Goal: Task Accomplishment & Management: Complete application form

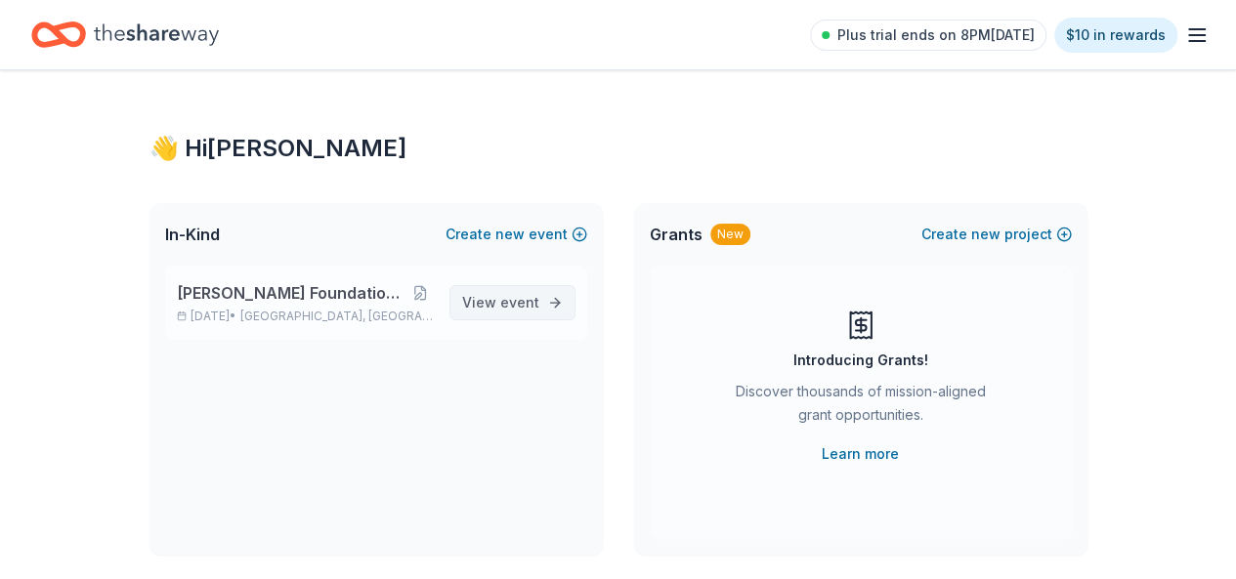
click at [512, 304] on span "event" at bounding box center [519, 302] width 39 height 17
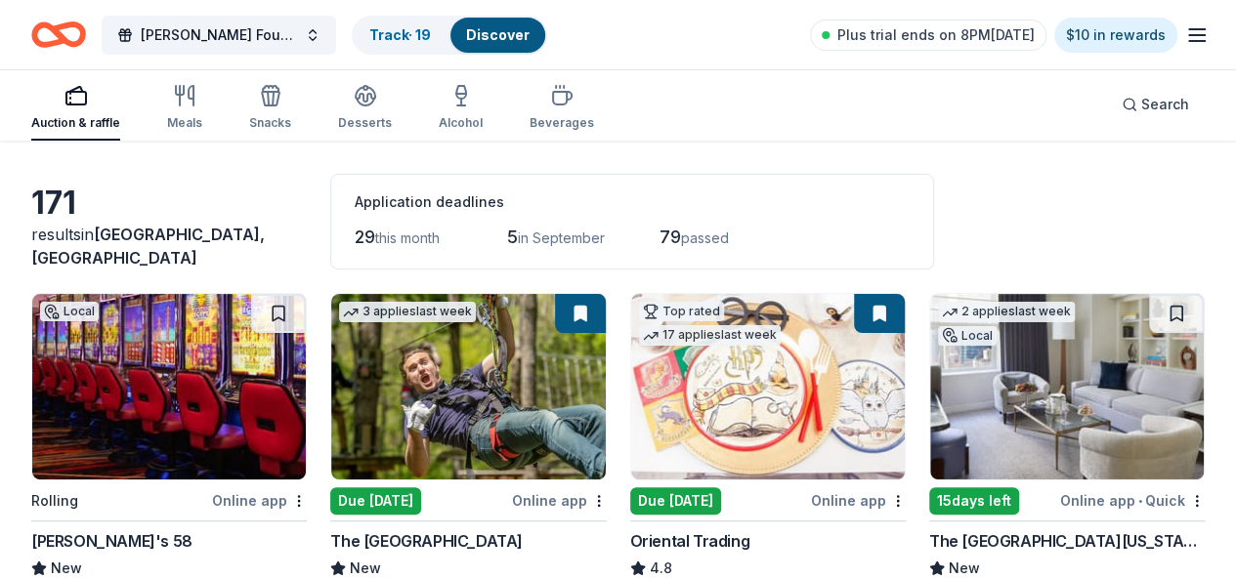
scroll to position [195, 0]
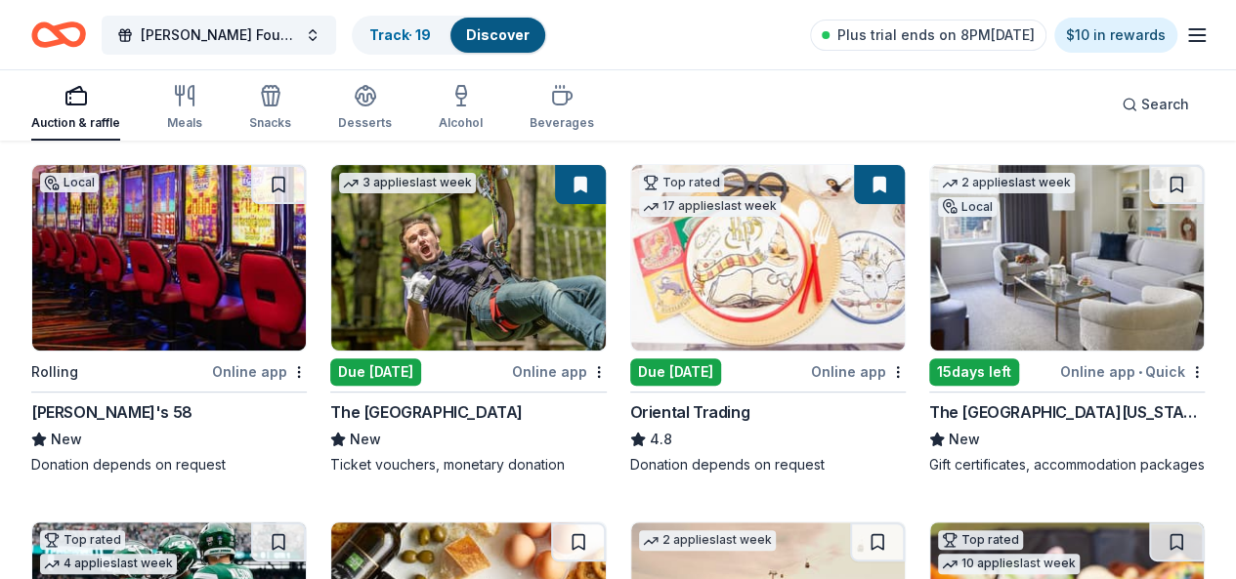
click at [161, 276] on img at bounding box center [169, 258] width 274 height 186
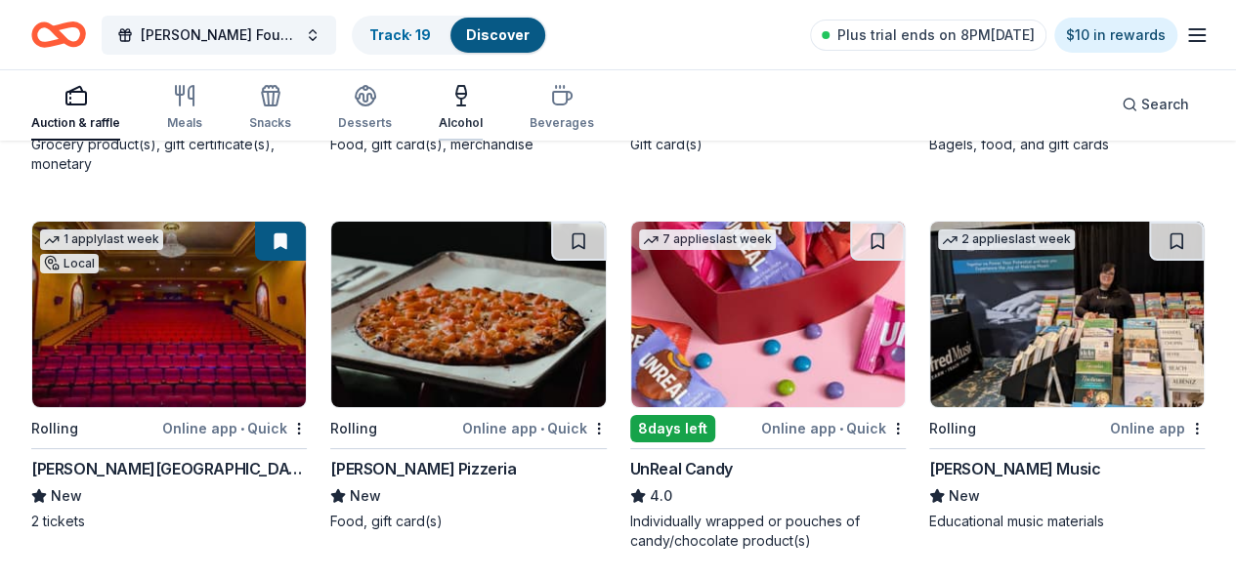
scroll to position [3517, 0]
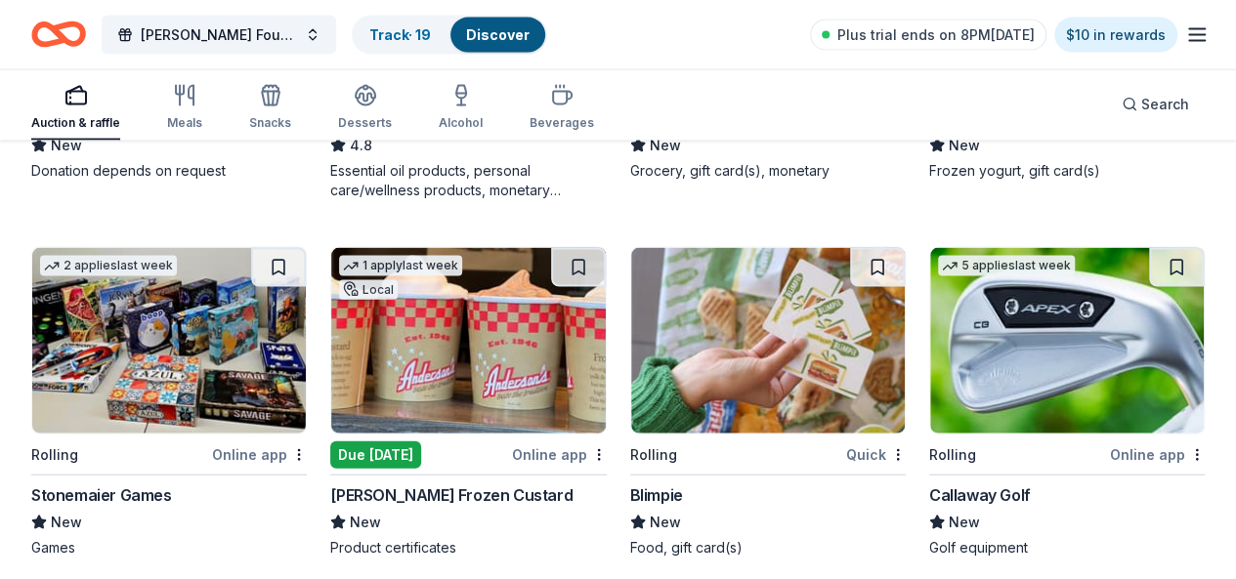
scroll to position [5827, 0]
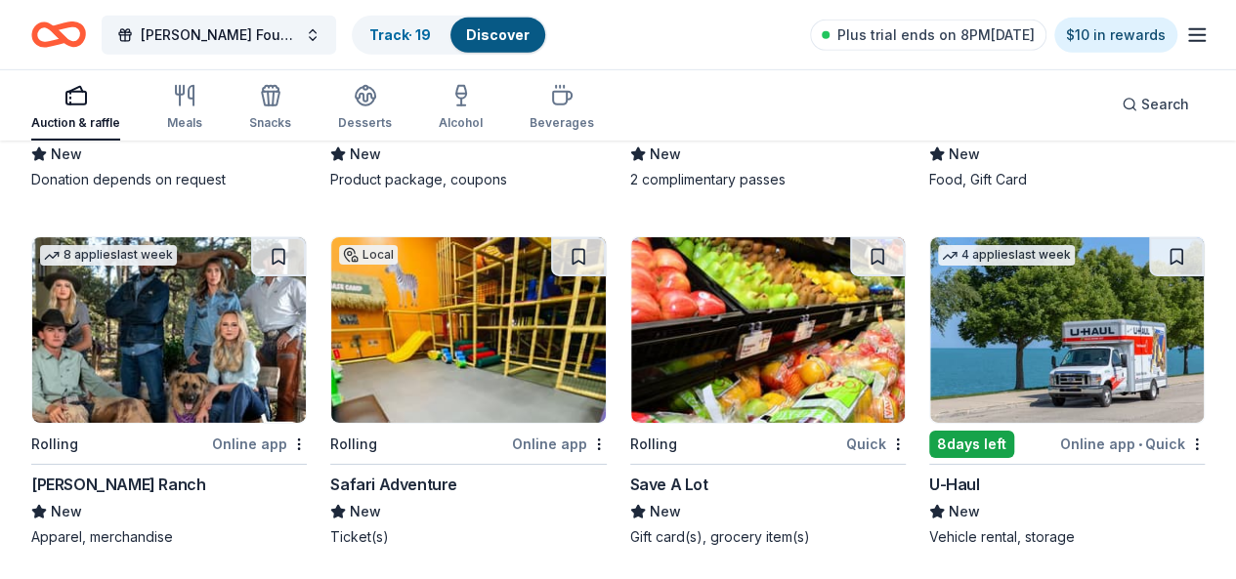
scroll to position [6901, 0]
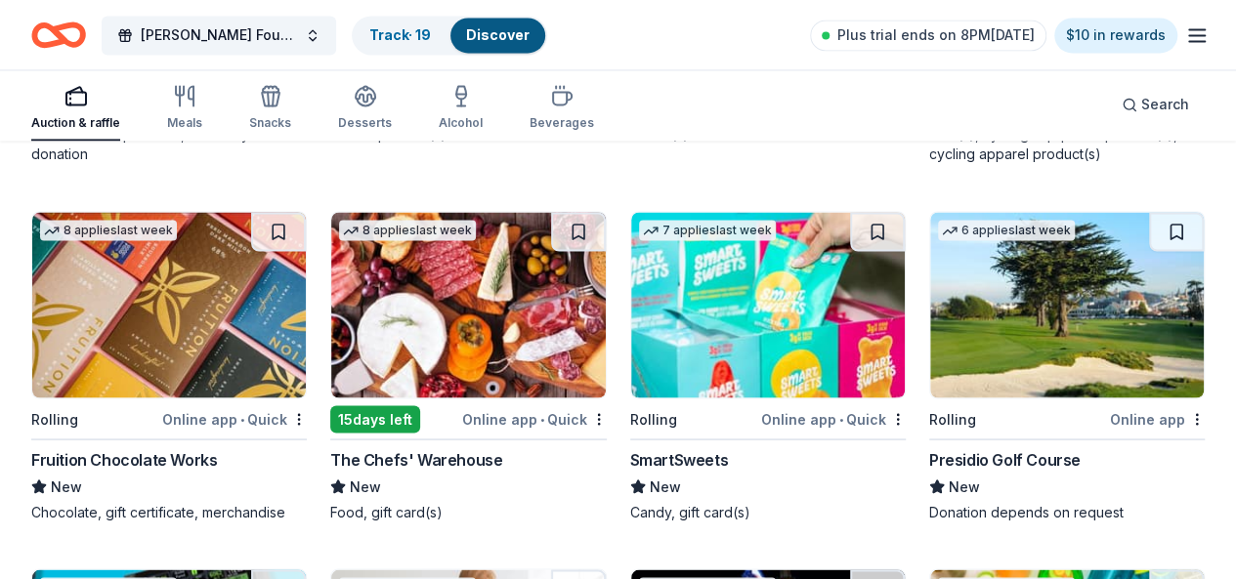
scroll to position [12761, 0]
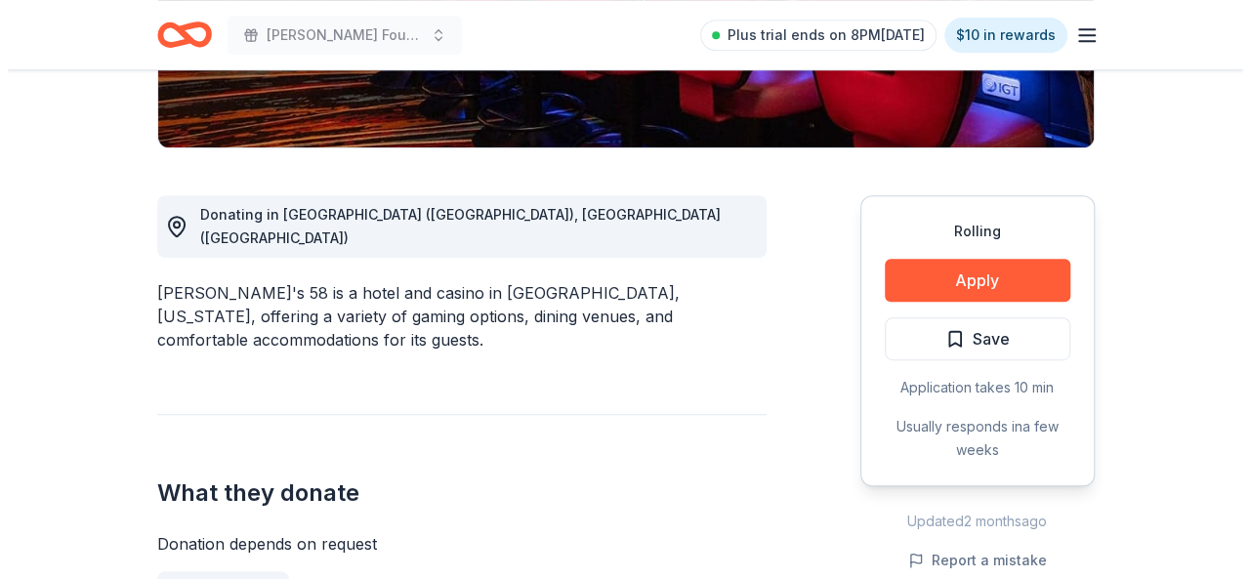
scroll to position [488, 0]
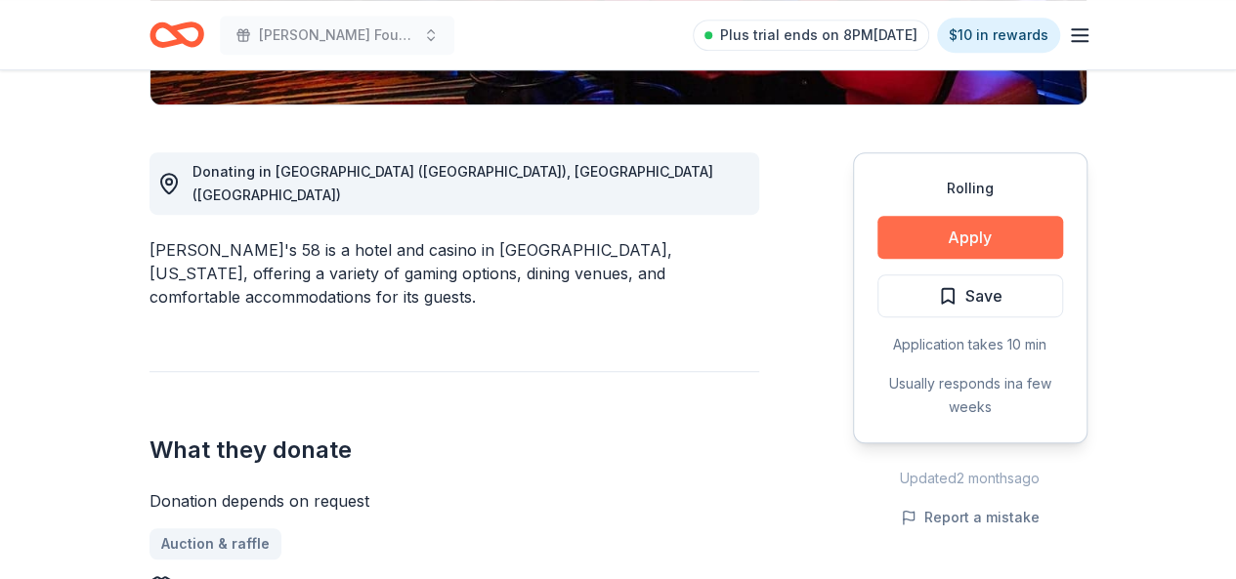
click at [1011, 229] on button "Apply" at bounding box center [970, 237] width 186 height 43
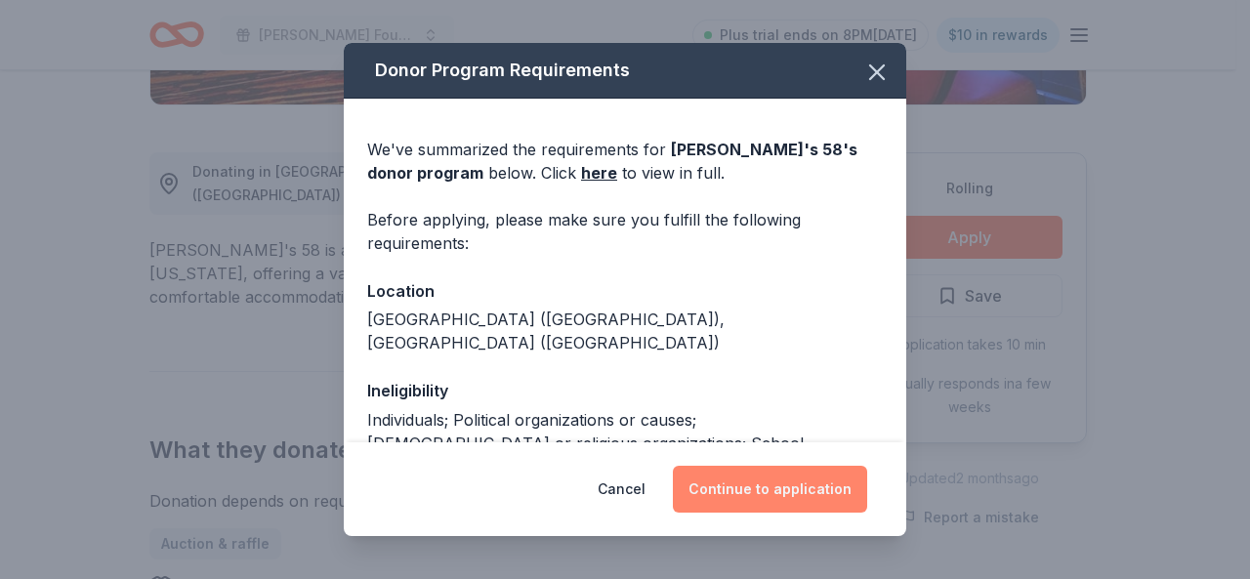
click at [786, 493] on button "Continue to application" at bounding box center [770, 489] width 194 height 47
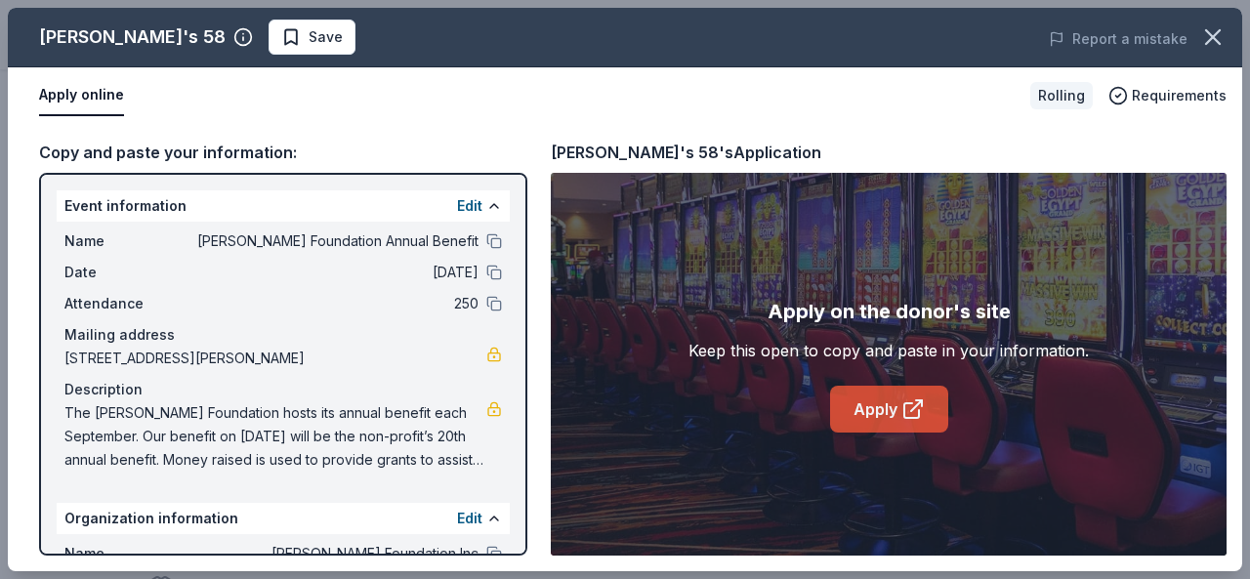
click at [880, 403] on link "Apply" at bounding box center [889, 409] width 118 height 47
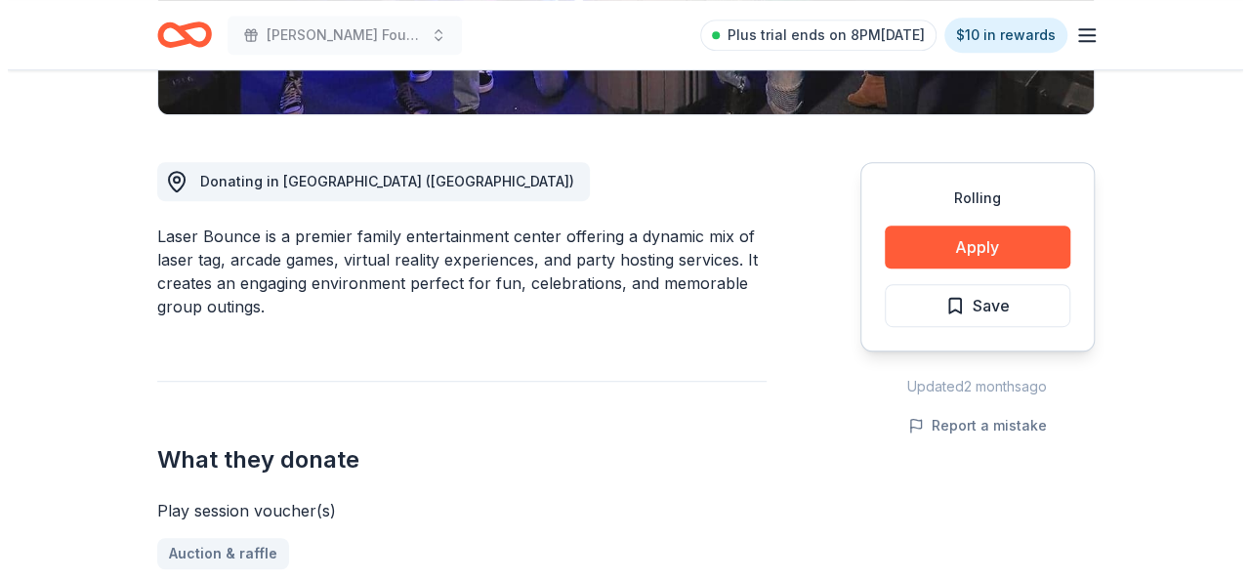
scroll to position [488, 0]
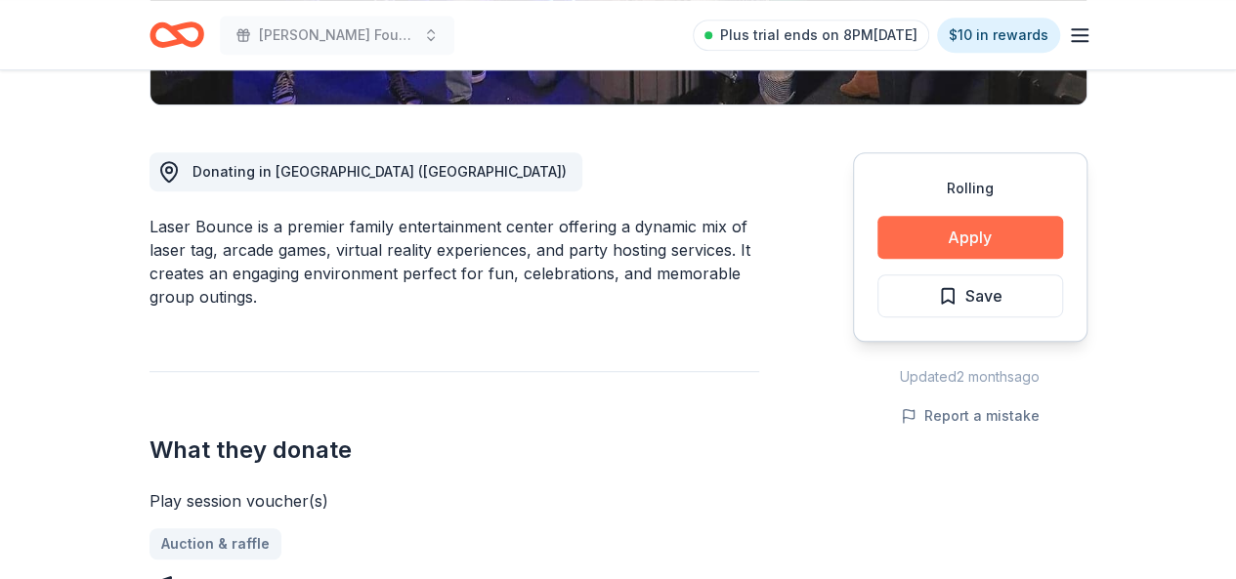
click at [1019, 232] on button "Apply" at bounding box center [970, 237] width 186 height 43
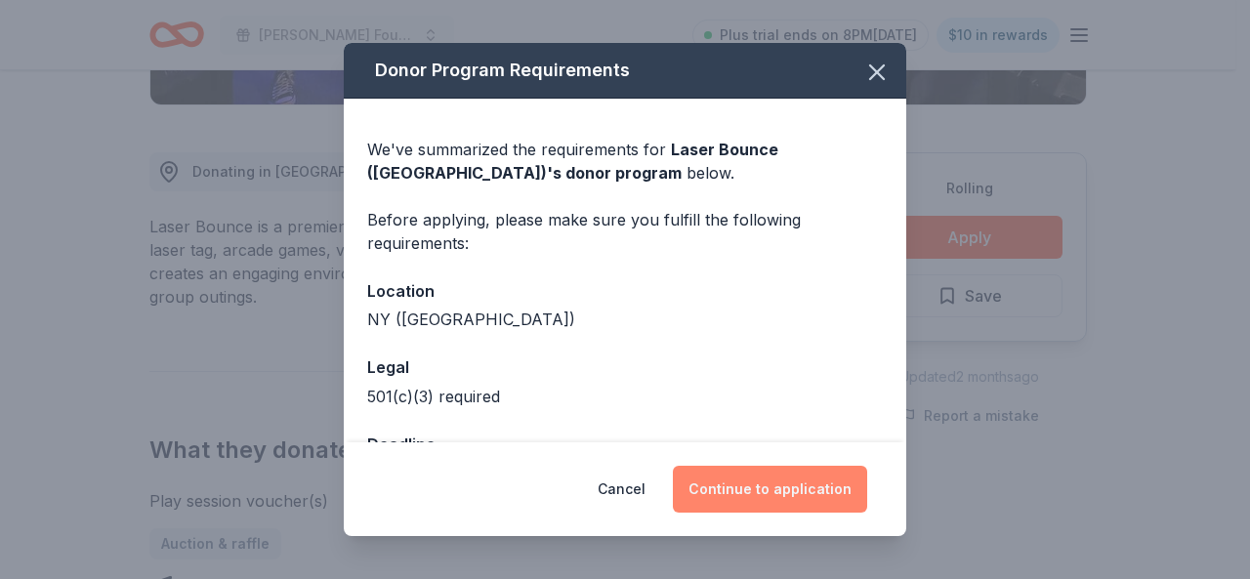
click at [828, 478] on button "Continue to application" at bounding box center [770, 489] width 194 height 47
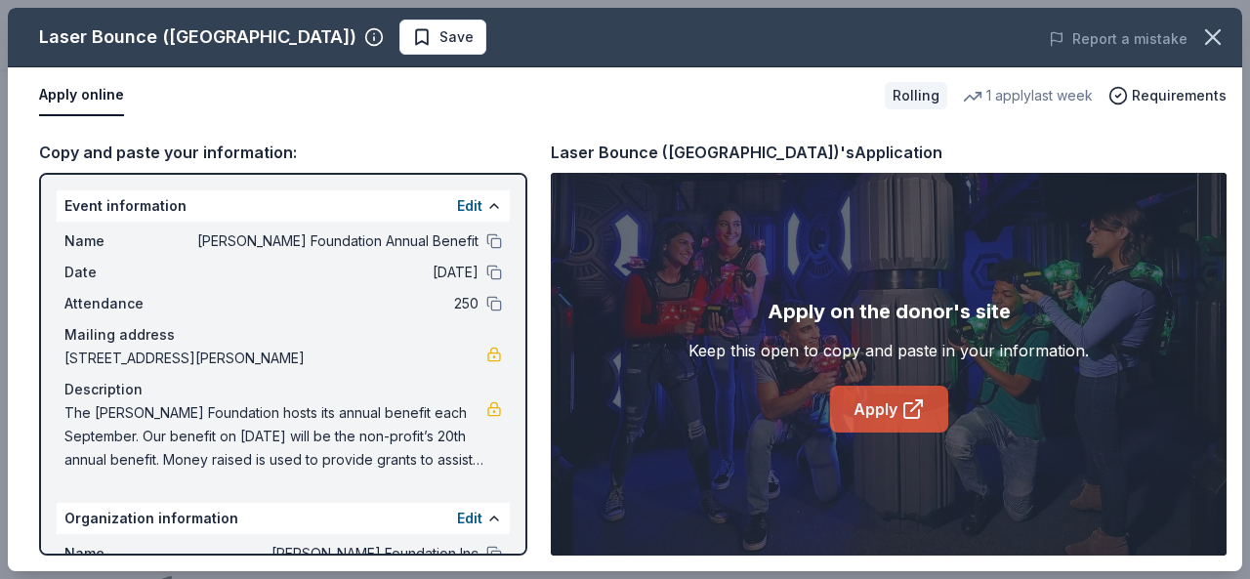
click at [861, 411] on link "Apply" at bounding box center [889, 409] width 118 height 47
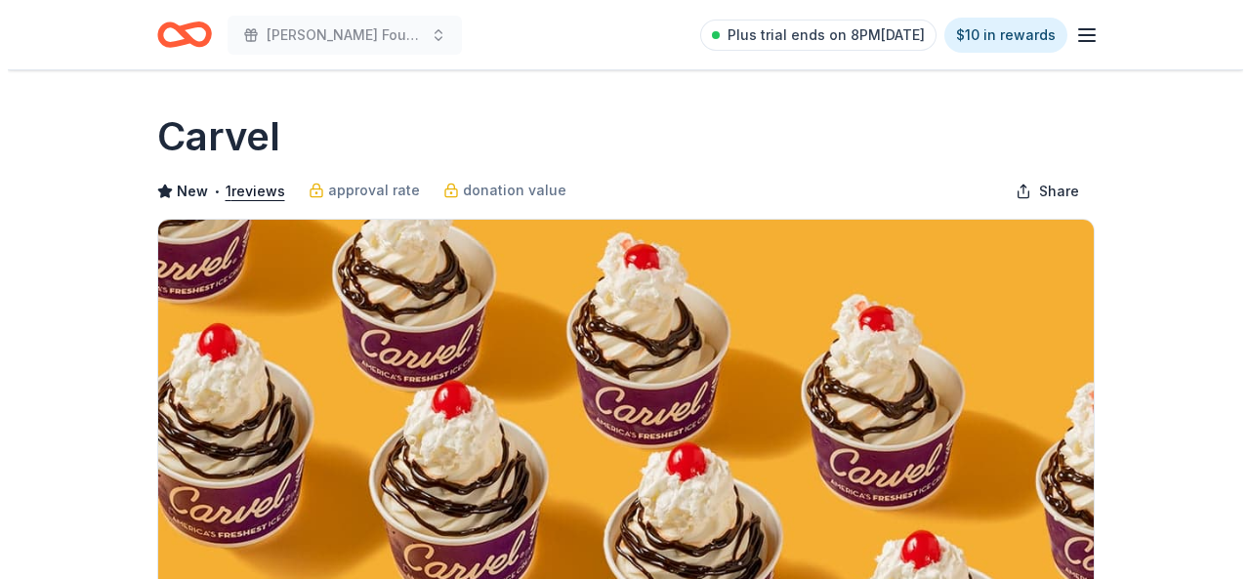
scroll to position [293, 0]
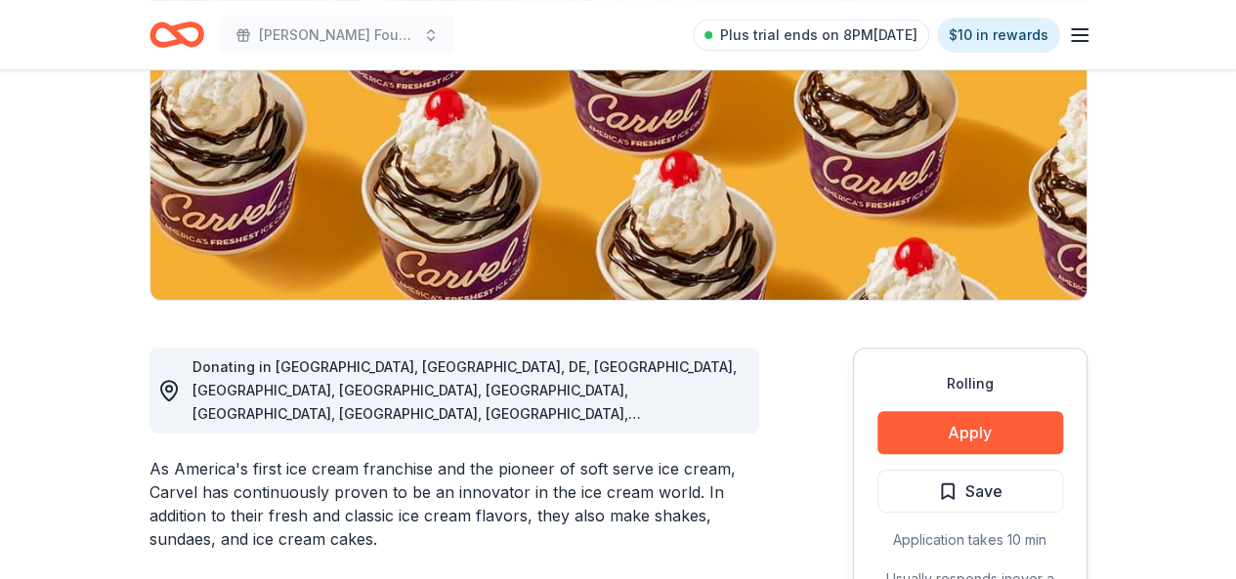
click at [951, 370] on div "Rolling Apply Save Application takes 10 min Usually responds in over a month" at bounding box center [970, 493] width 234 height 291
click at [944, 429] on button "Apply" at bounding box center [970, 432] width 186 height 43
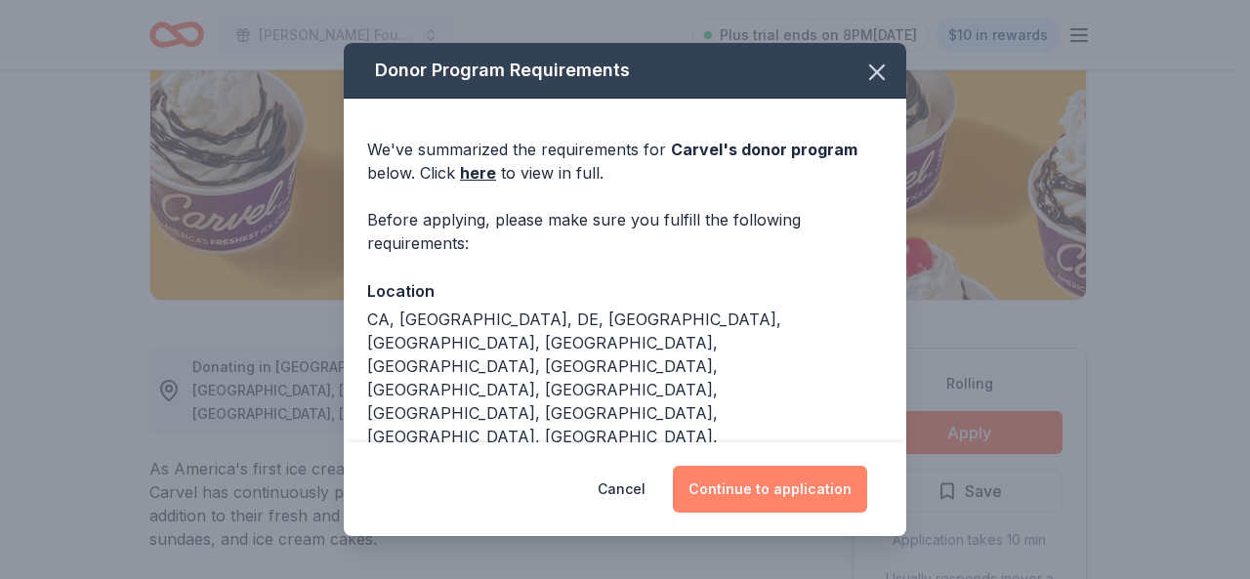
click at [769, 479] on button "Continue to application" at bounding box center [770, 489] width 194 height 47
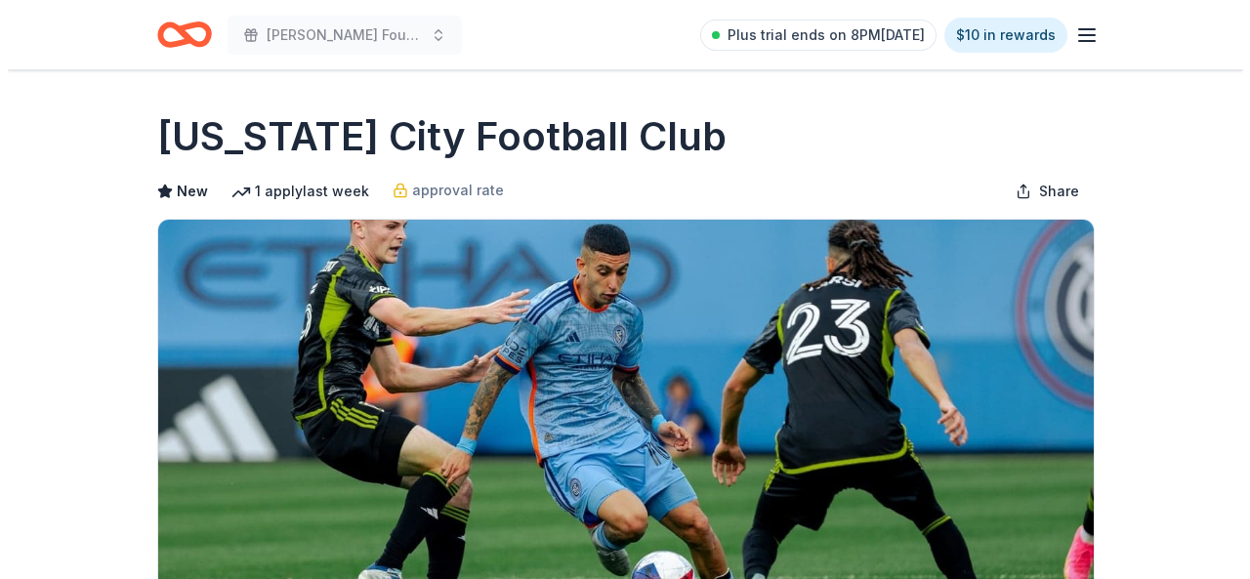
scroll to position [391, 0]
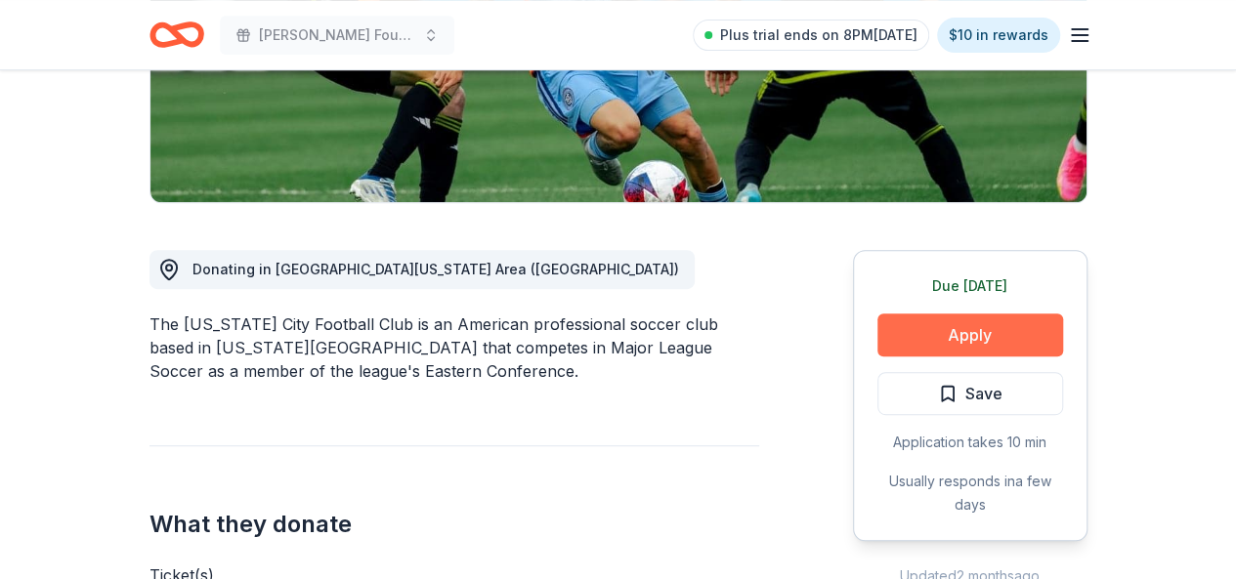
click at [948, 334] on button "Apply" at bounding box center [970, 335] width 186 height 43
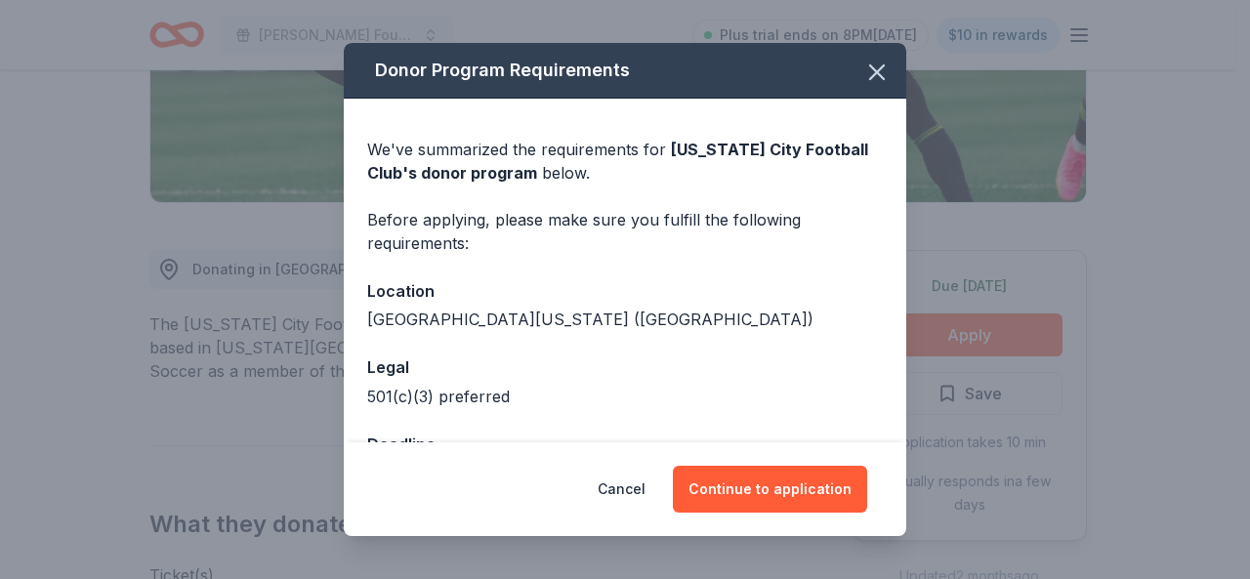
scroll to position [68, 0]
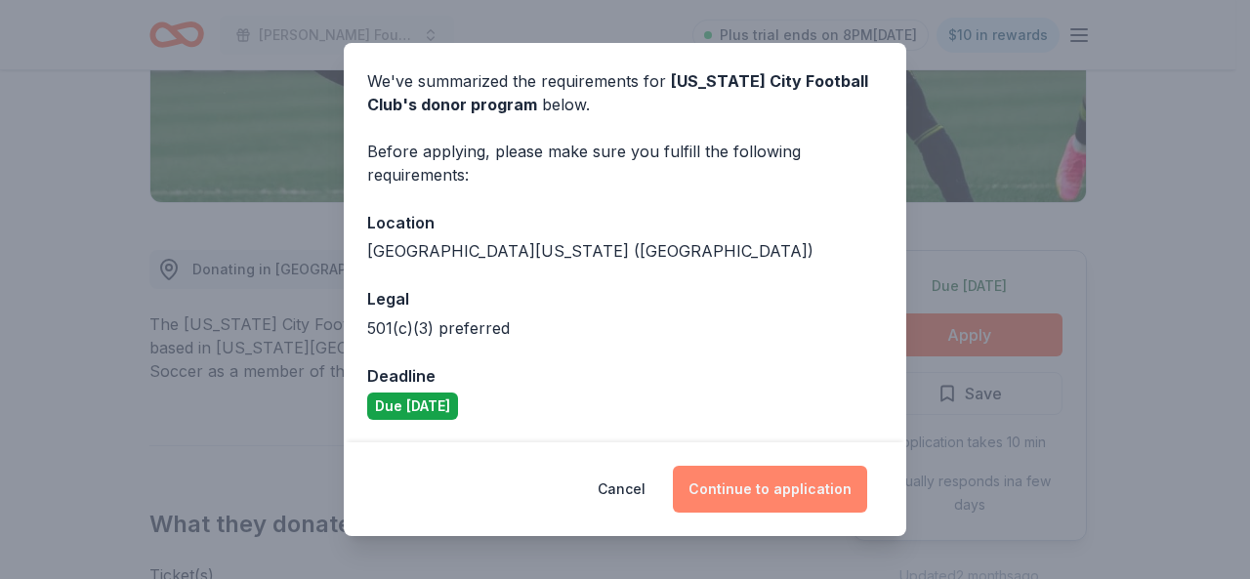
click at [774, 492] on button "Continue to application" at bounding box center [770, 489] width 194 height 47
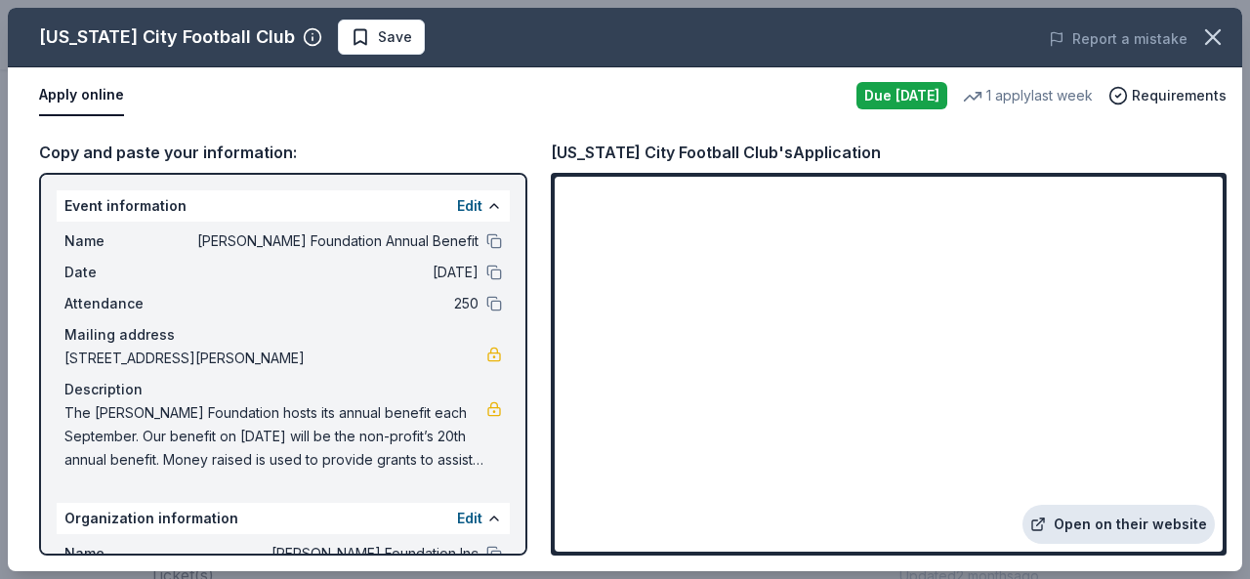
click at [1146, 526] on link "Open on their website" at bounding box center [1119, 524] width 192 height 39
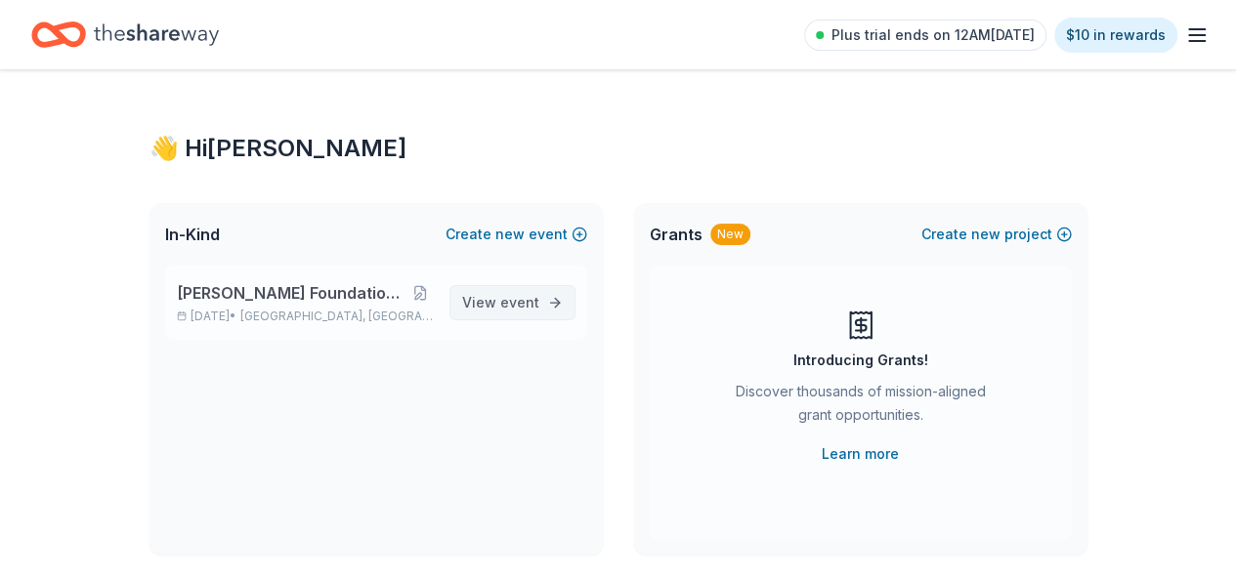
click at [484, 294] on span "View event" at bounding box center [500, 302] width 77 height 23
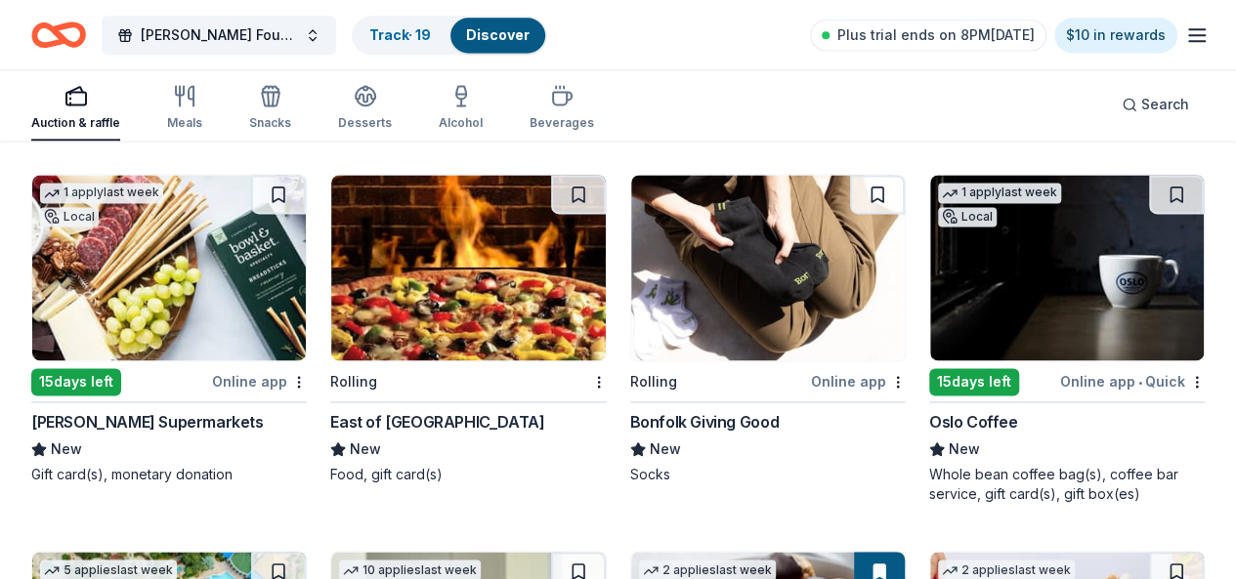
scroll to position [5093, 0]
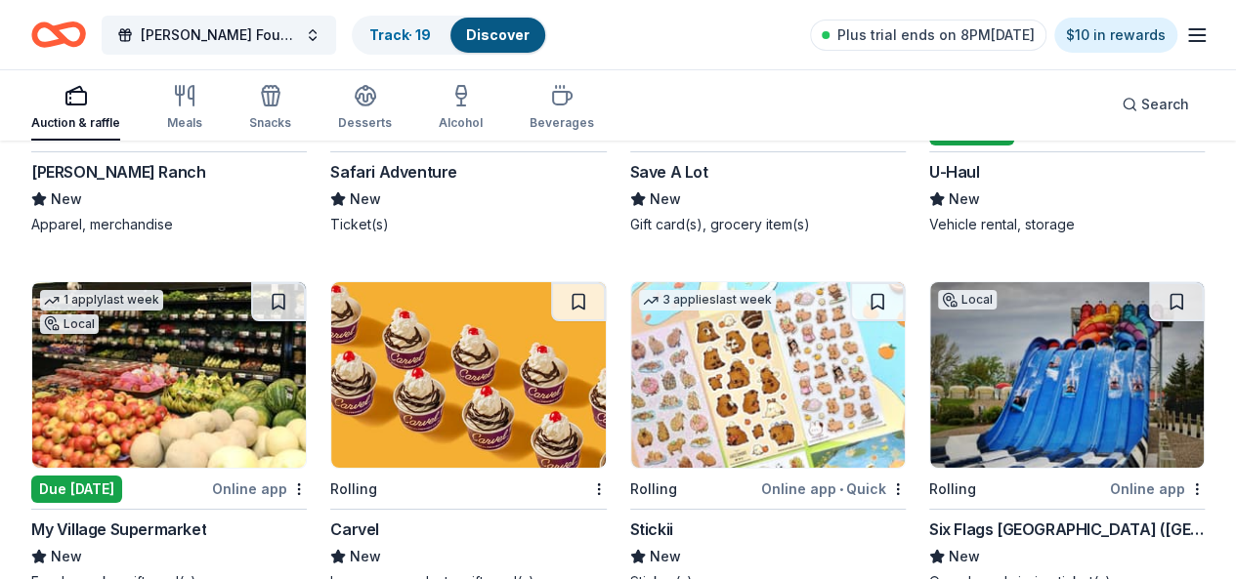
scroll to position [7345, 0]
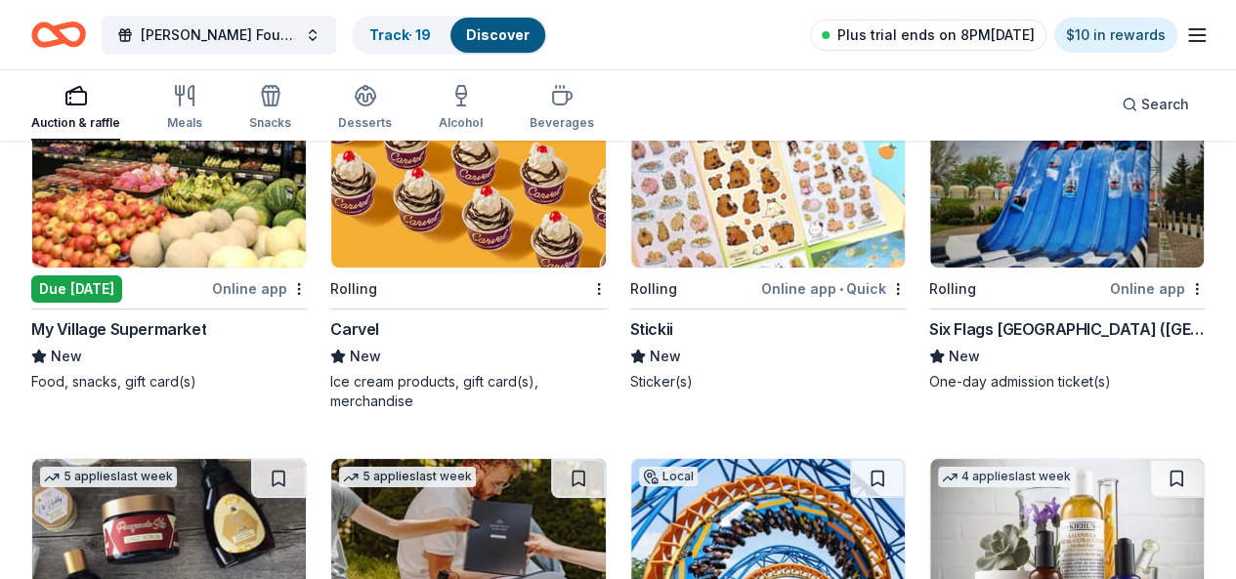
click at [992, 47] on link "Plus trial ends on 8PM[DATE]" at bounding box center [928, 35] width 236 height 31
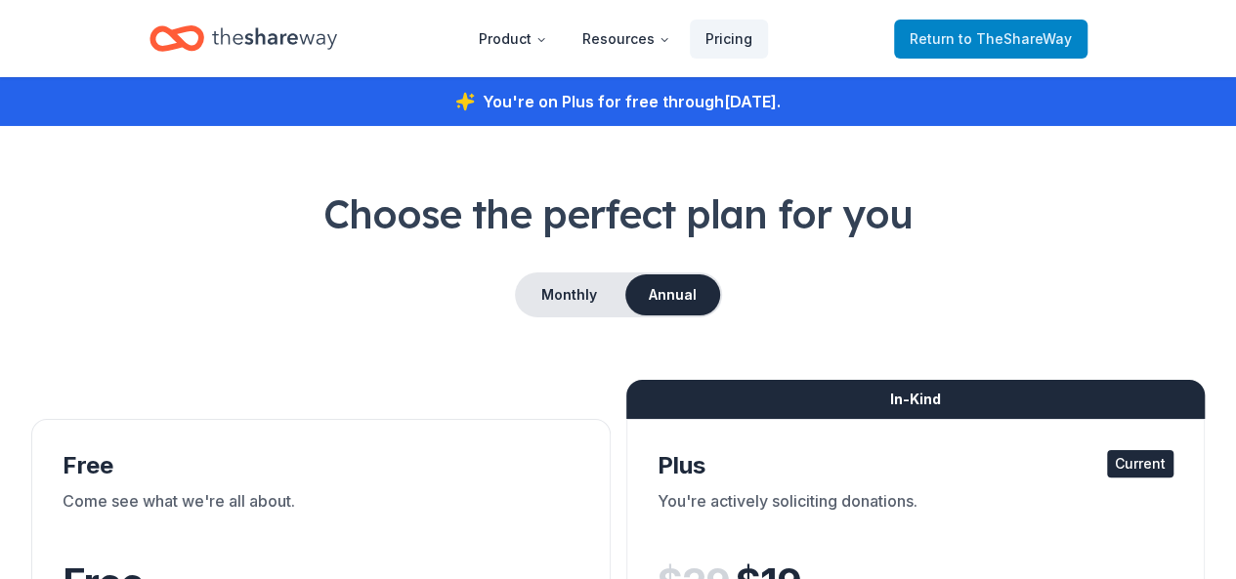
click at [979, 48] on span "Return to TheShareWay" at bounding box center [990, 38] width 162 height 23
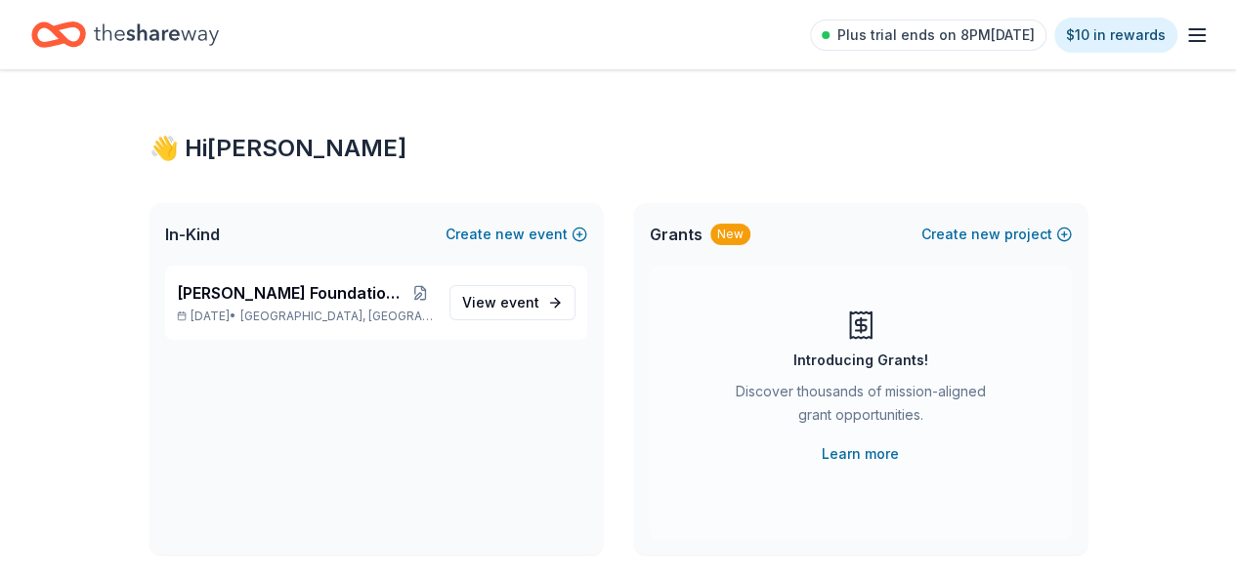
click at [1185, 43] on icon "button" at bounding box center [1196, 34] width 23 height 23
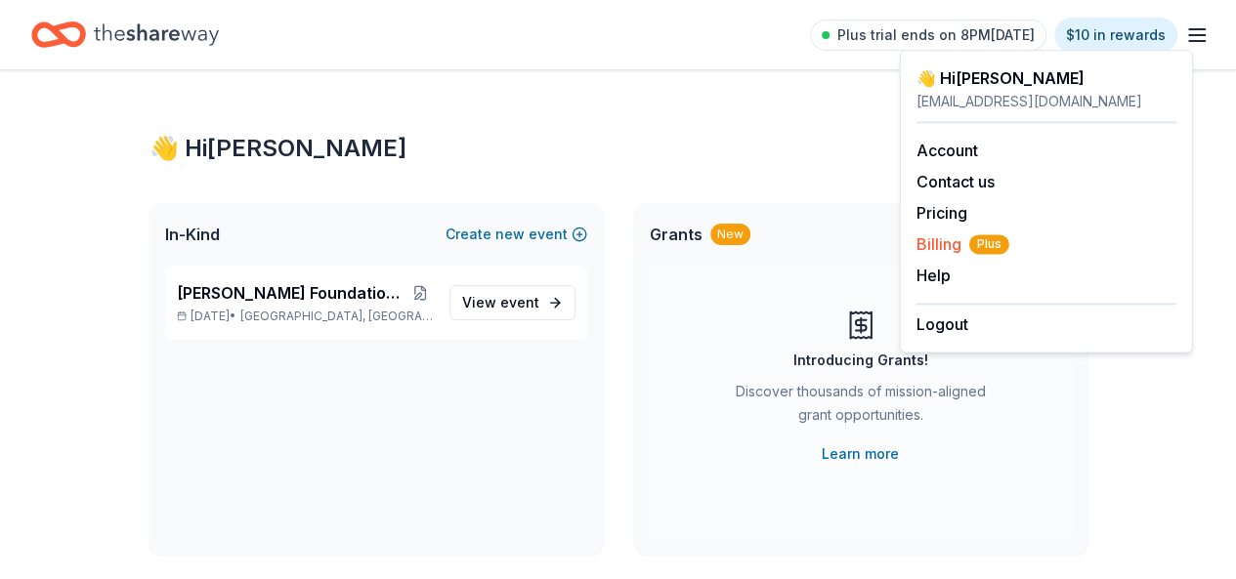
click at [932, 249] on span "Billing Plus" at bounding box center [962, 243] width 93 height 23
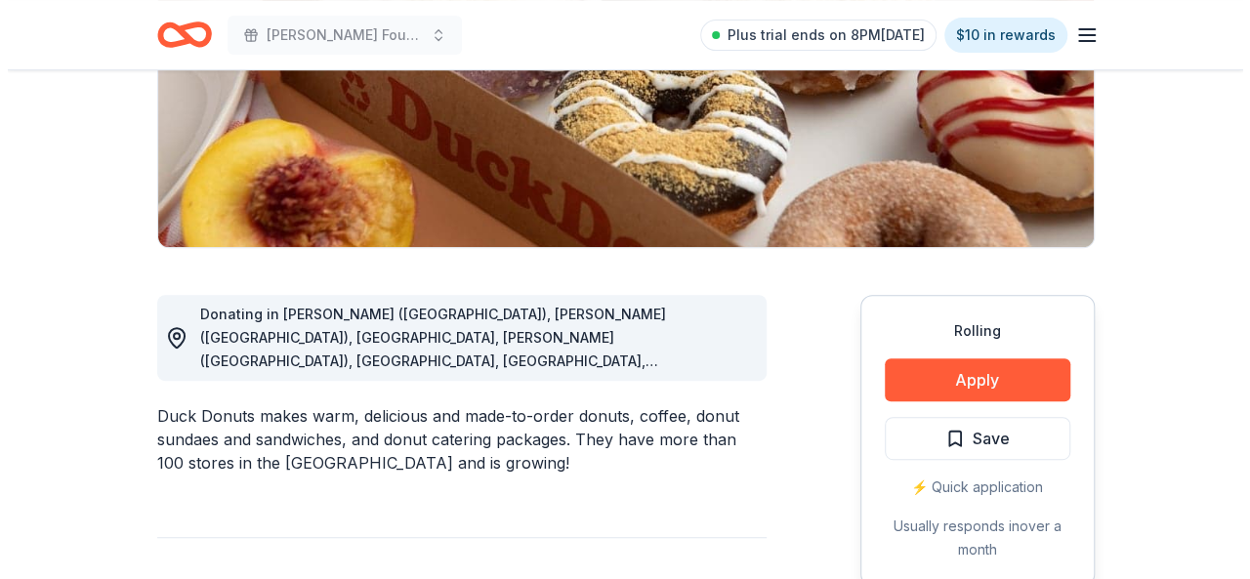
scroll to position [391, 0]
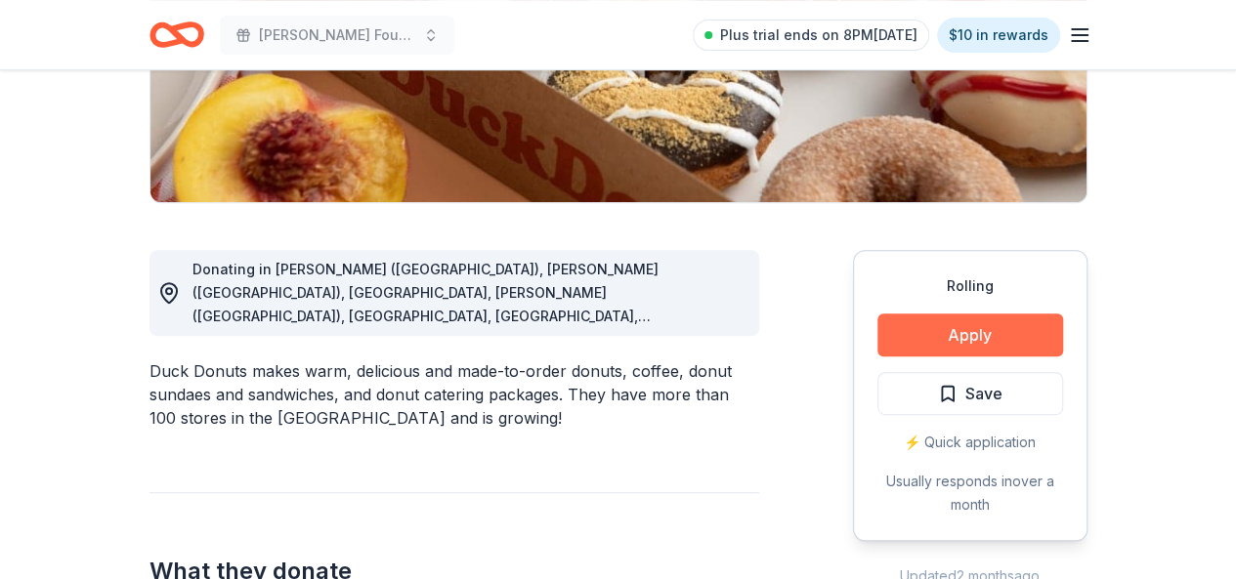
click at [985, 337] on button "Apply" at bounding box center [970, 335] width 186 height 43
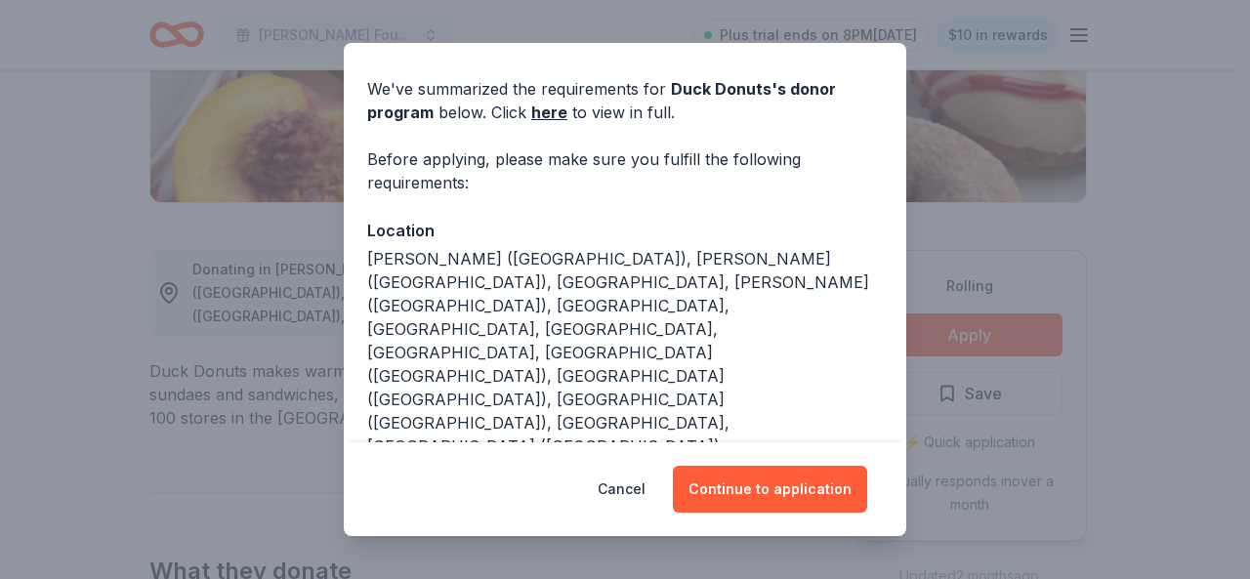
scroll to position [90, 0]
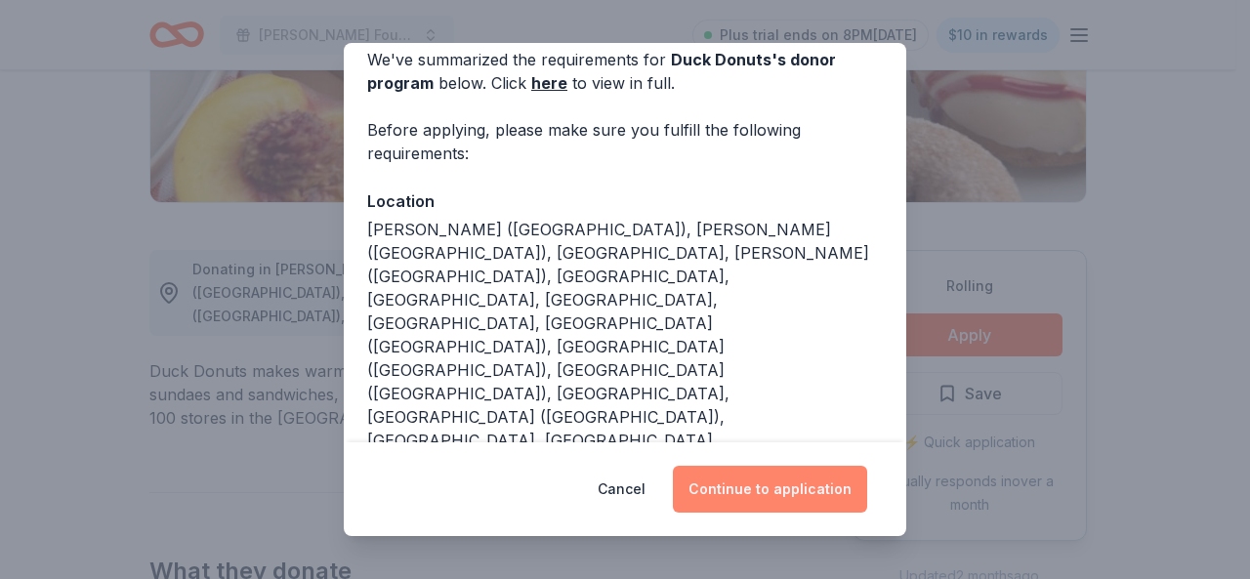
click at [785, 483] on button "Continue to application" at bounding box center [770, 489] width 194 height 47
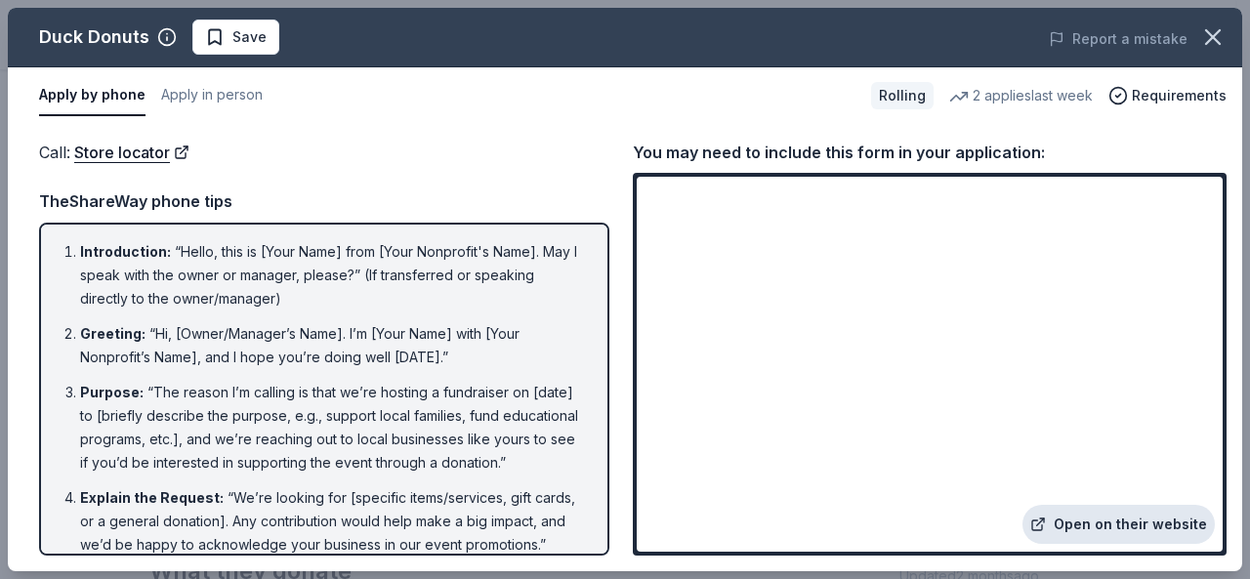
click at [1105, 527] on link "Open on their website" at bounding box center [1119, 524] width 192 height 39
